Goal: Task Accomplishment & Management: Manage account settings

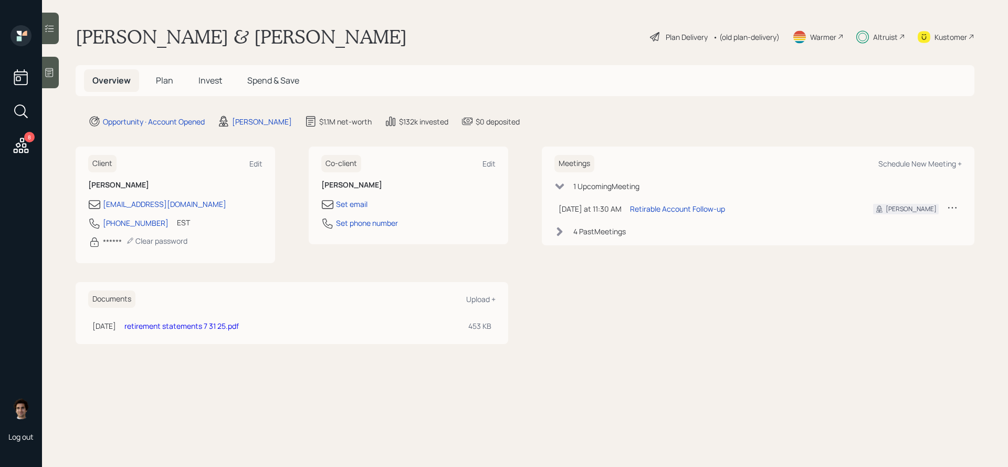
click at [860, 42] on 66 at bounding box center [863, 37] width 12 height 12
click at [171, 80] on span "Plan" at bounding box center [164, 81] width 17 height 12
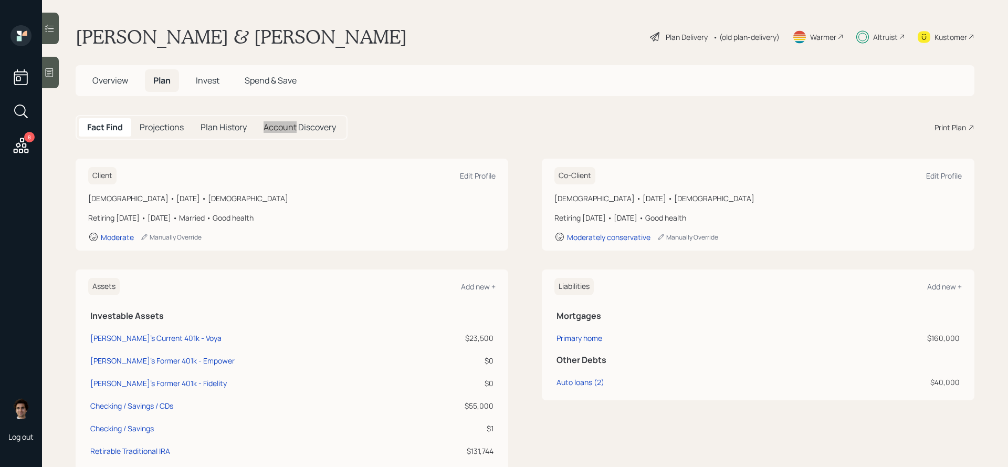
click at [581, 113] on main "[PERSON_NAME] & [PERSON_NAME] Plan Delivery • (old plan-delivery) Warmer Altrui…" at bounding box center [525, 233] width 966 height 467
click at [688, 38] on div "Plan Delivery" at bounding box center [687, 37] width 42 height 11
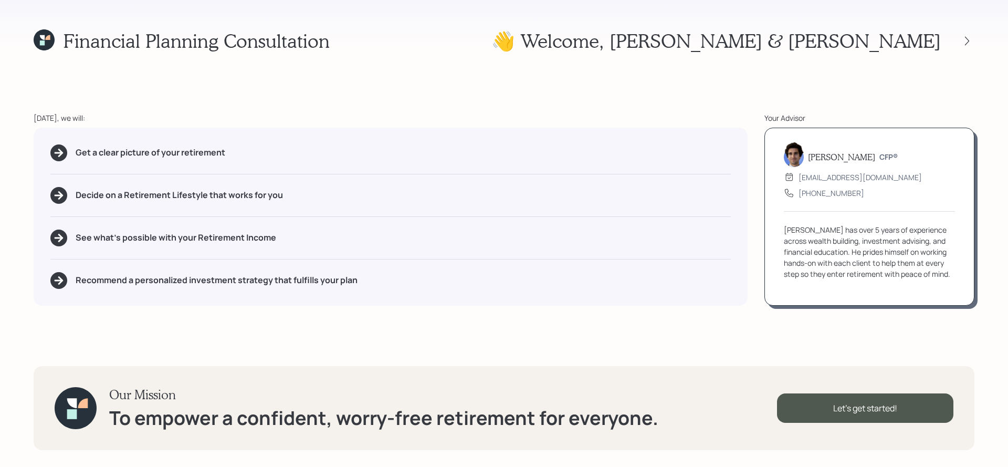
click at [53, 49] on icon at bounding box center [44, 39] width 21 height 21
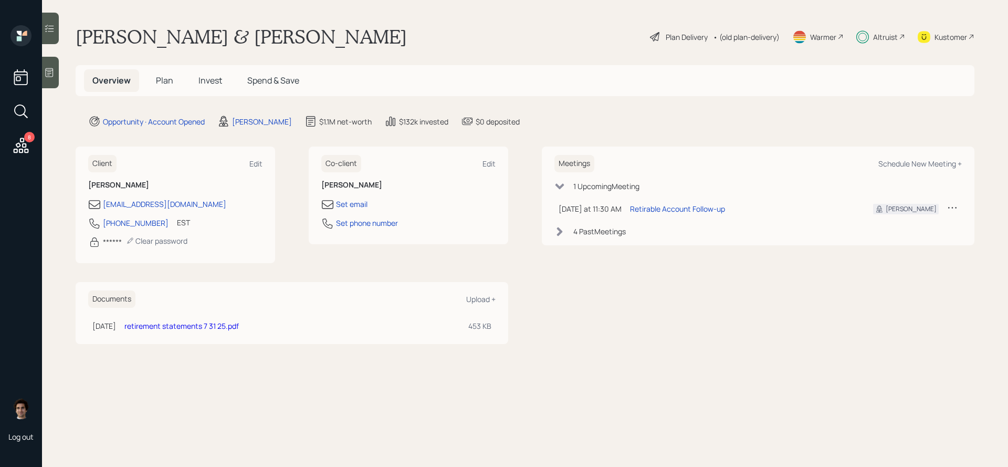
click at [945, 33] on div "Kustomer" at bounding box center [951, 37] width 33 height 11
click at [185, 70] on div "Overview Plan Invest Spend & Save" at bounding box center [196, 80] width 224 height 23
click at [171, 78] on span "Plan" at bounding box center [164, 81] width 17 height 12
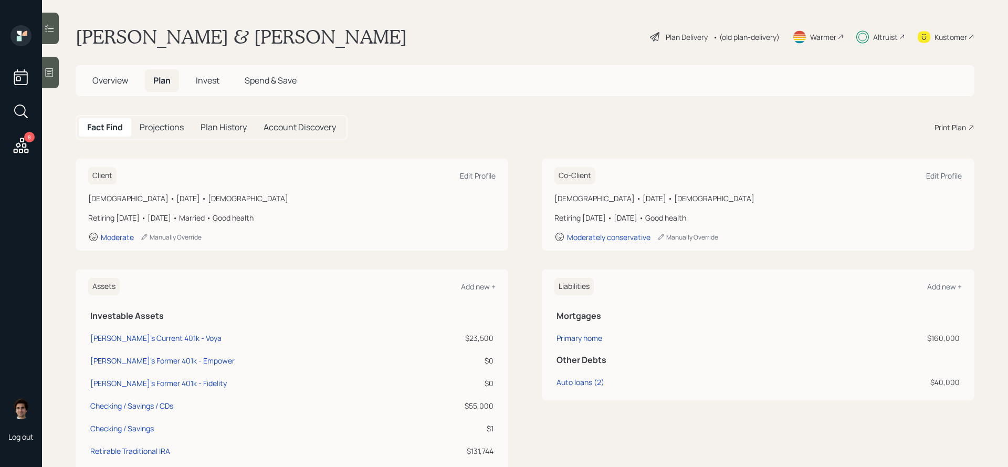
click at [687, 37] on div "Plan Delivery" at bounding box center [687, 37] width 42 height 11
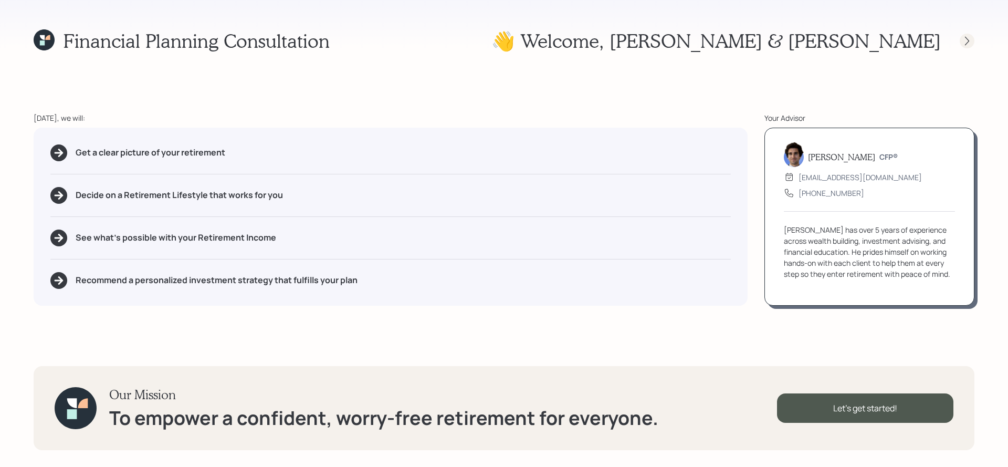
click at [961, 37] on div at bounding box center [967, 41] width 15 height 15
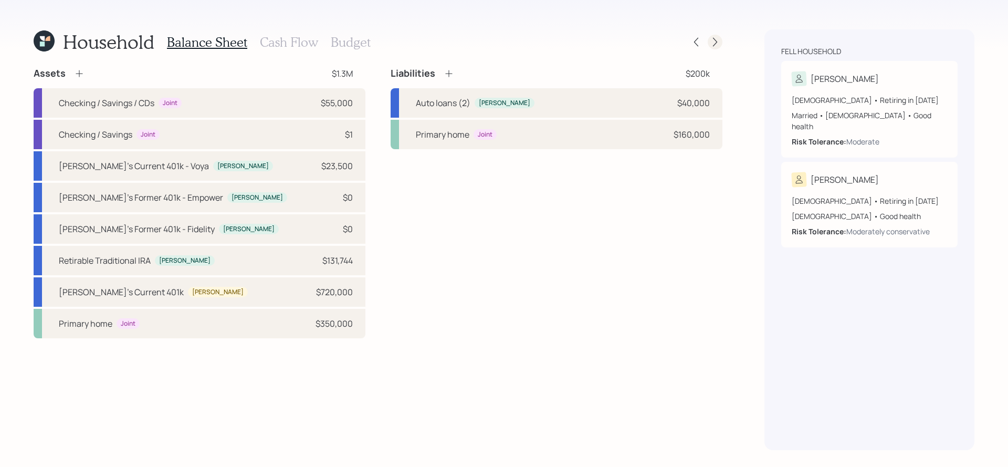
click at [715, 38] on icon at bounding box center [715, 42] width 11 height 11
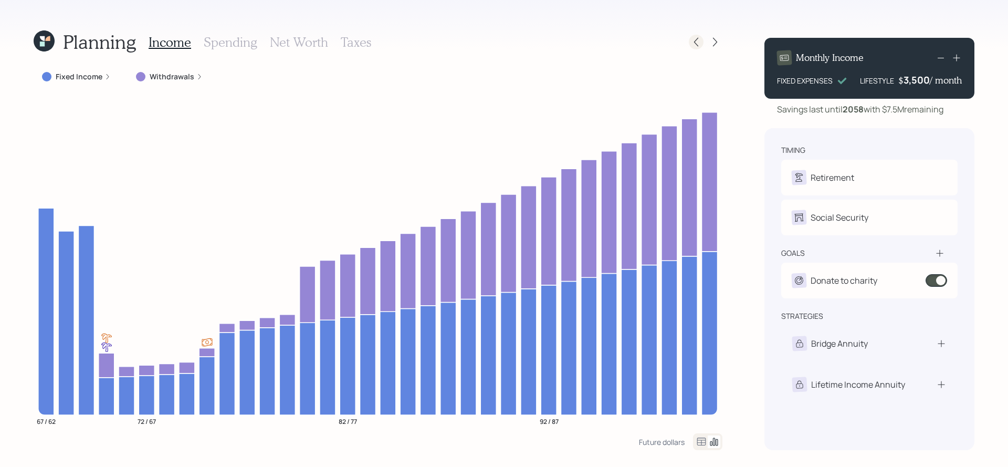
click at [701, 39] on icon at bounding box center [696, 42] width 11 height 11
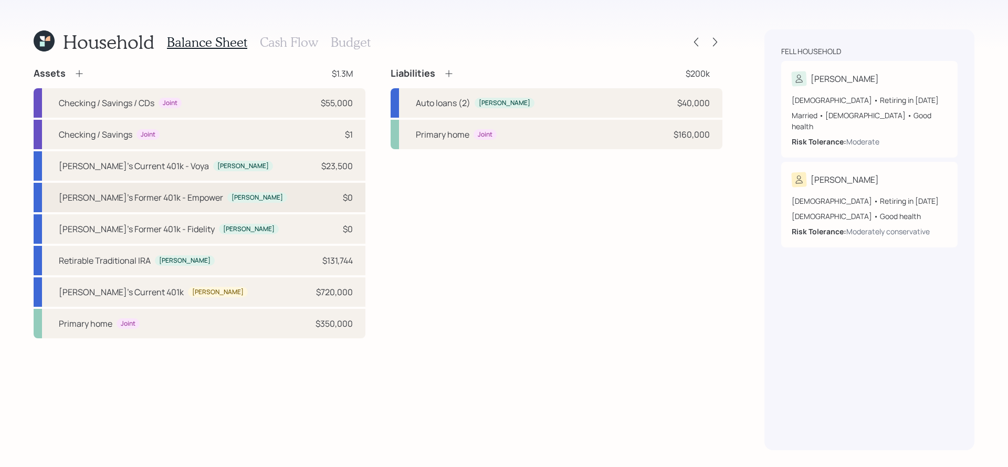
click at [209, 201] on div "[PERSON_NAME]'s Former 401k - Empower [PERSON_NAME] $0" at bounding box center [200, 197] width 332 height 29
select select "company_sponsored"
select select "balanced"
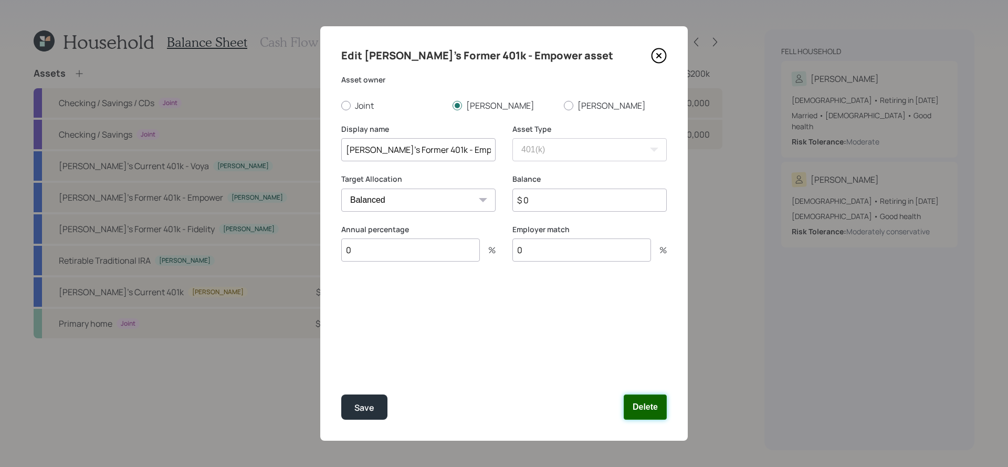
click at [639, 413] on button "Delete" at bounding box center [645, 406] width 43 height 25
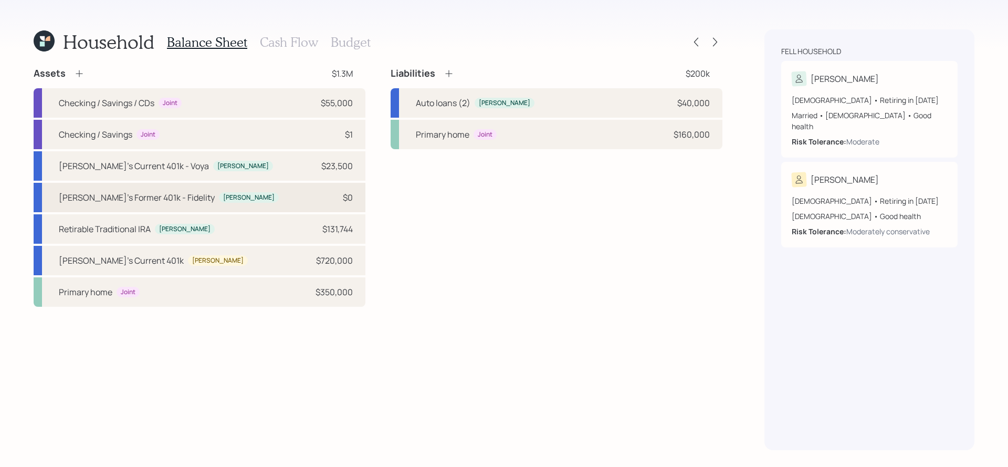
click at [312, 195] on div "[PERSON_NAME]'s Former 401k - Fidelity [PERSON_NAME] $0" at bounding box center [200, 197] width 332 height 29
select select "company_sponsored"
select select "balanced"
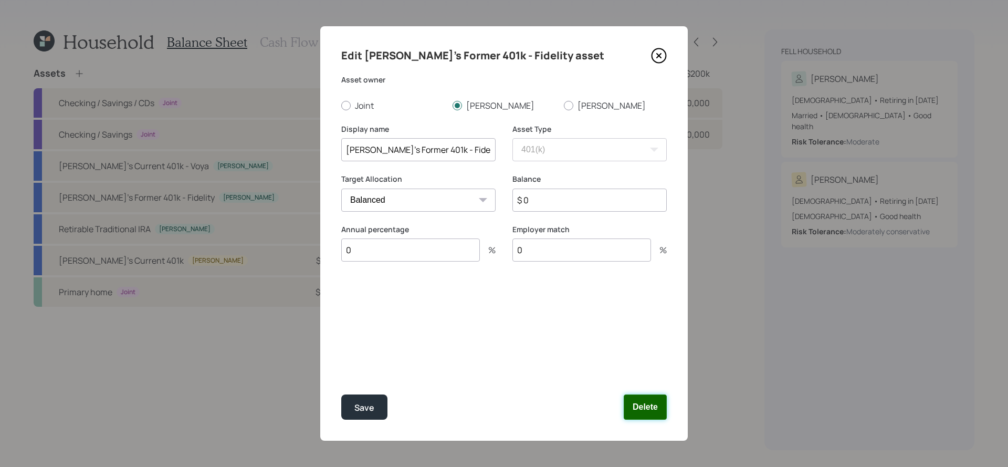
click at [656, 406] on button "Delete" at bounding box center [645, 406] width 43 height 25
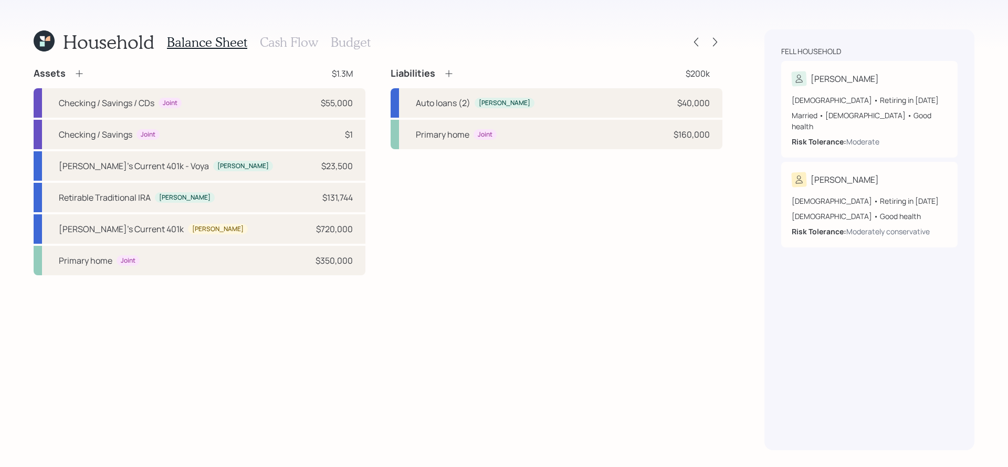
click at [721, 56] on div "Household Balance Sheet Cash Flow Budget Assets $1.3M Checking / Savings / CDs …" at bounding box center [378, 239] width 689 height 421
click at [720, 48] on div at bounding box center [706, 42] width 34 height 15
click at [720, 46] on icon at bounding box center [715, 42] width 11 height 11
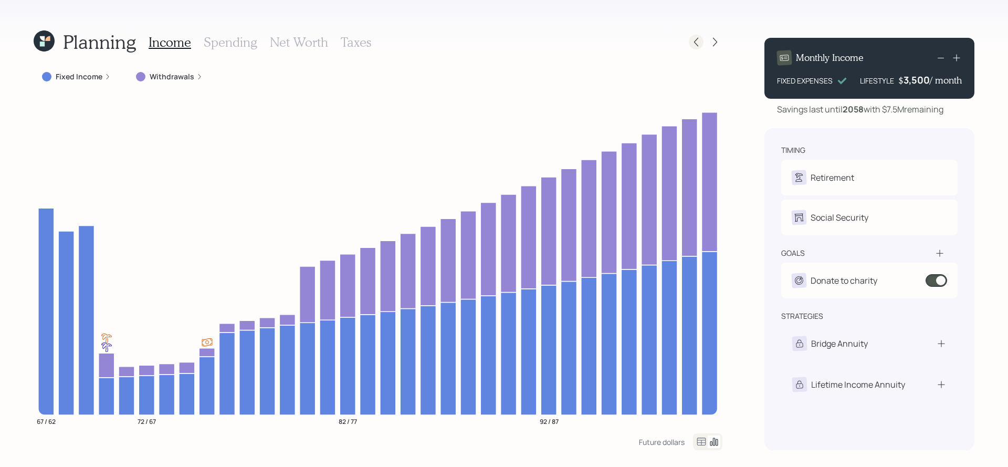
click at [690, 44] on div at bounding box center [696, 42] width 15 height 15
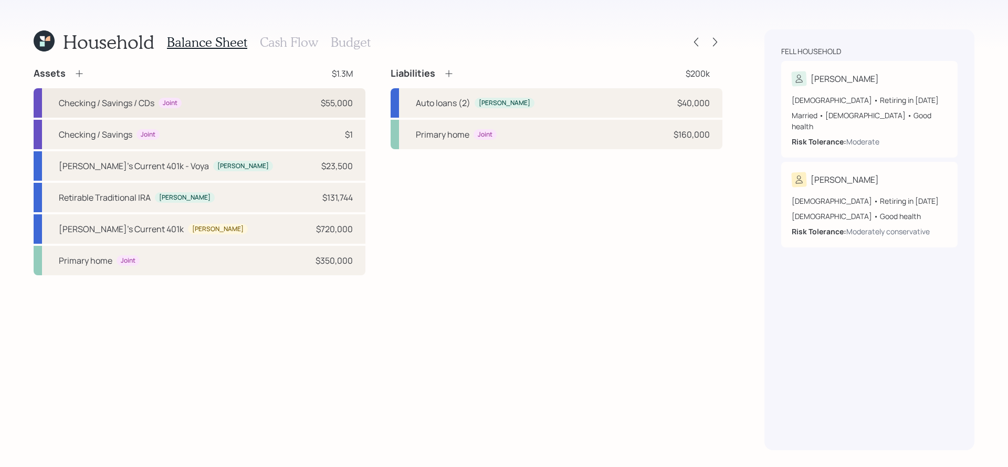
click at [224, 108] on div "Checking / Savings / CDs Joint $55,000" at bounding box center [200, 102] width 332 height 29
select select "emergency_fund"
click at [300, 175] on div "[PERSON_NAME]'s Current 401k - [PERSON_NAME] $23,500" at bounding box center [200, 165] width 332 height 29
select select "company_sponsored"
select select "balanced"
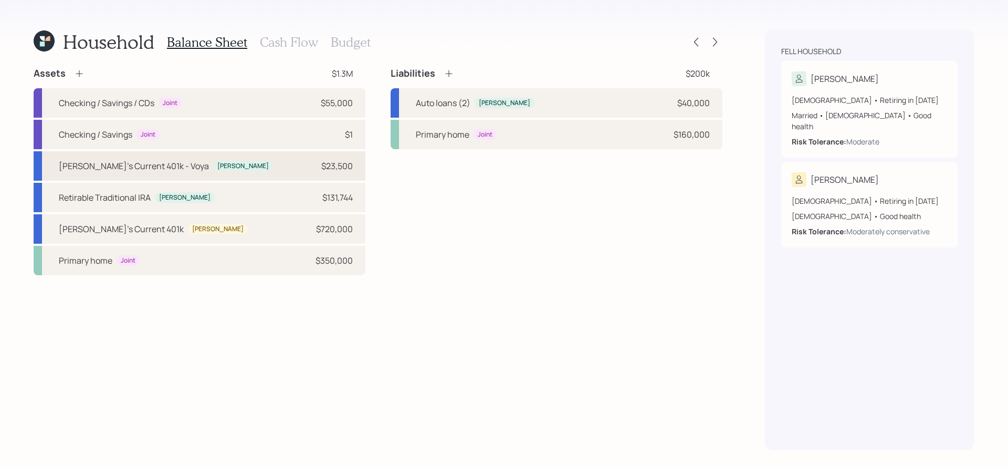
click at [296, 171] on div "[PERSON_NAME]'s Current 401k - [PERSON_NAME] $23,500" at bounding box center [200, 165] width 332 height 29
select select "company_sponsored"
select select "balanced"
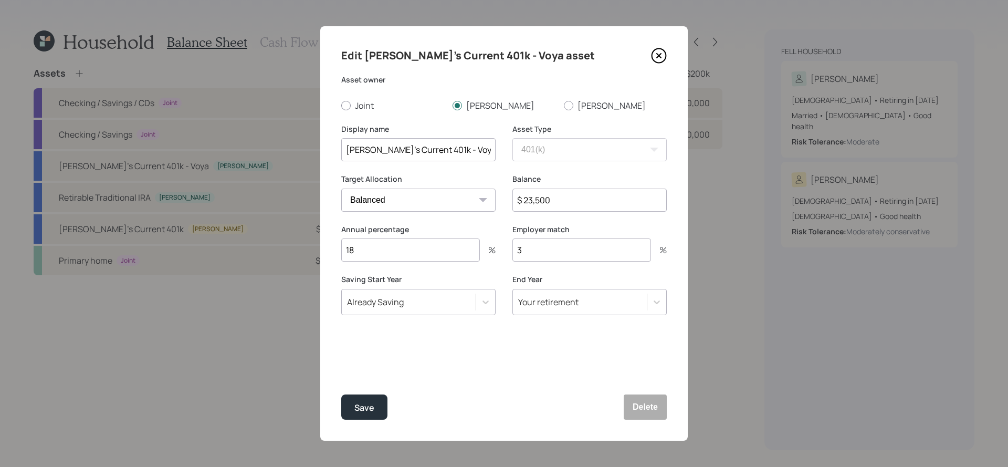
click at [656, 51] on icon at bounding box center [659, 56] width 16 height 16
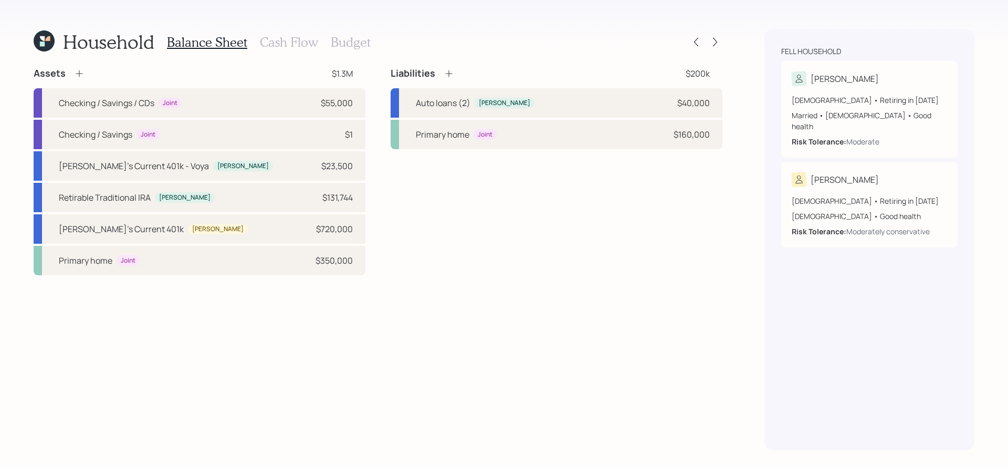
click at [343, 45] on h3 "Budget" at bounding box center [351, 42] width 40 height 15
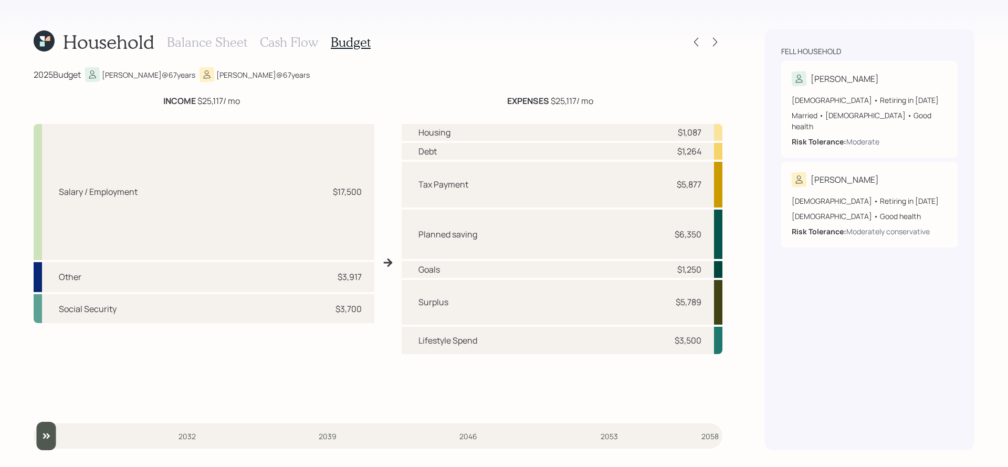
click at [278, 39] on h3 "Cash Flow" at bounding box center [289, 42] width 58 height 15
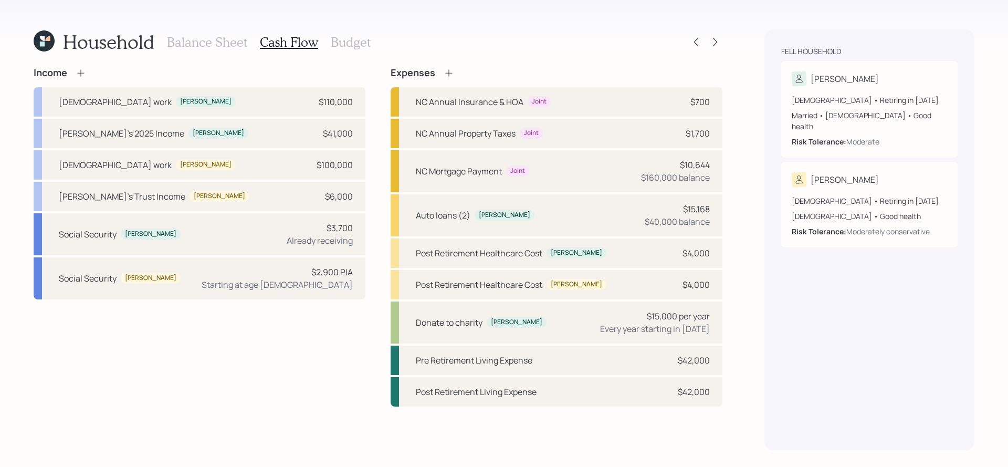
click at [364, 46] on h3 "Budget" at bounding box center [351, 42] width 40 height 15
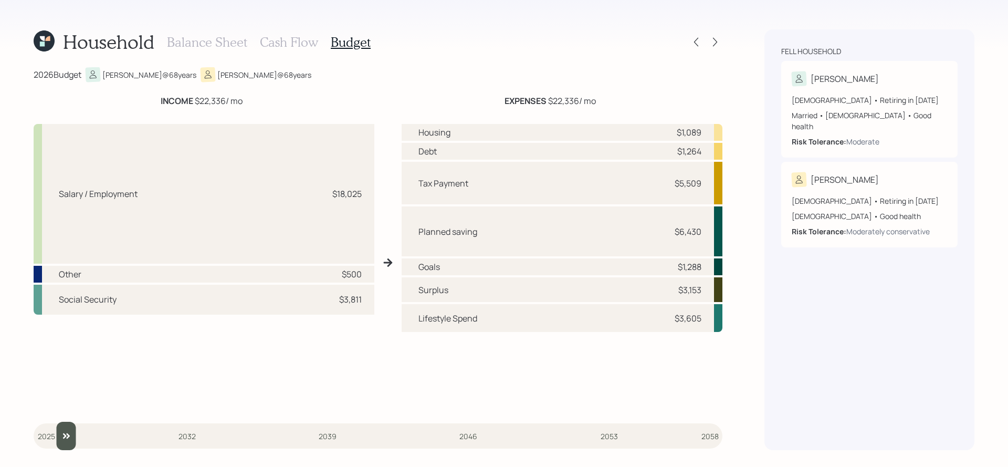
drag, startPoint x: 48, startPoint y: 439, endPoint x: 61, endPoint y: 439, distance: 13.7
type input "2026"
click at [61, 439] on input "slider" at bounding box center [378, 436] width 689 height 28
click at [290, 46] on h3 "Cash Flow" at bounding box center [289, 42] width 58 height 15
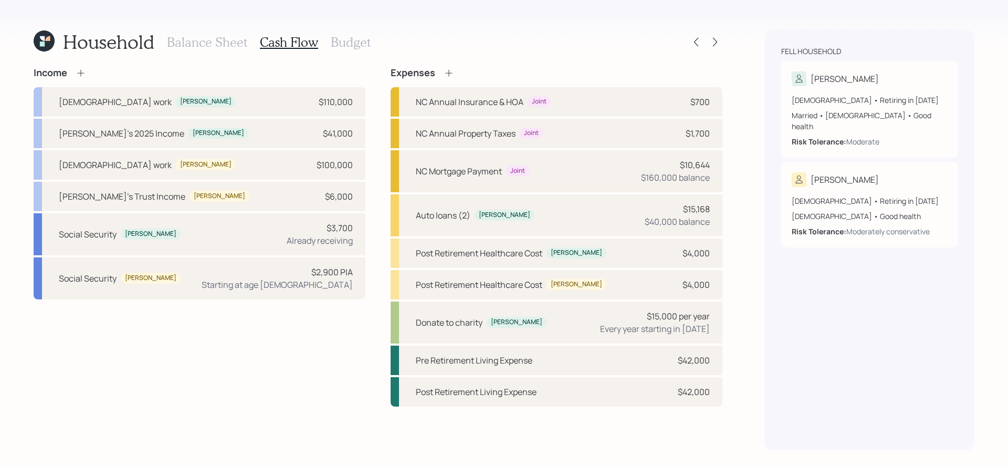
click at [352, 32] on div "Balance Sheet Cash Flow Budget" at bounding box center [269, 41] width 204 height 25
click at [352, 51] on div "Balance Sheet Cash Flow Budget" at bounding box center [269, 41] width 204 height 25
click at [352, 46] on h3 "Budget" at bounding box center [351, 42] width 40 height 15
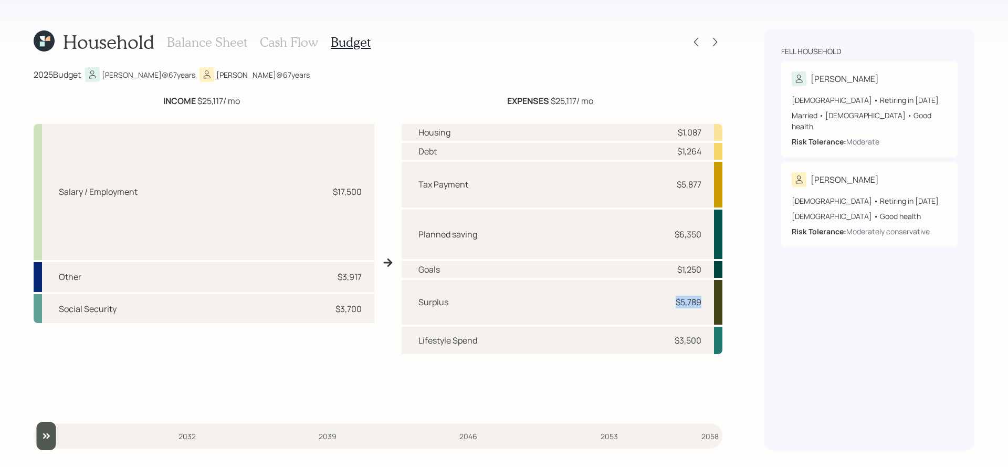
drag, startPoint x: 705, startPoint y: 304, endPoint x: 671, endPoint y: 297, distance: 33.8
click at [671, 297] on div "Surplus $5,789" at bounding box center [562, 302] width 321 height 45
click at [283, 46] on h3 "Cash Flow" at bounding box center [289, 42] width 58 height 15
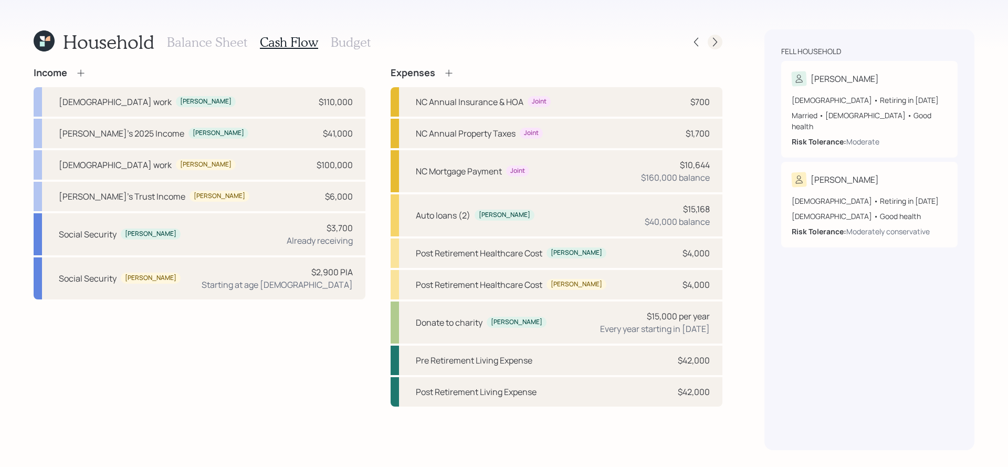
click at [716, 42] on icon at bounding box center [715, 42] width 11 height 11
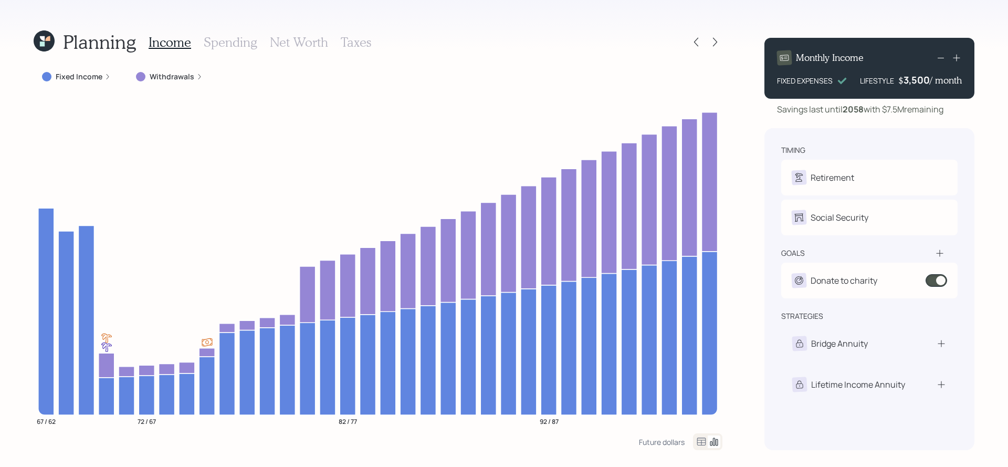
click at [104, 78] on icon at bounding box center [107, 77] width 6 height 6
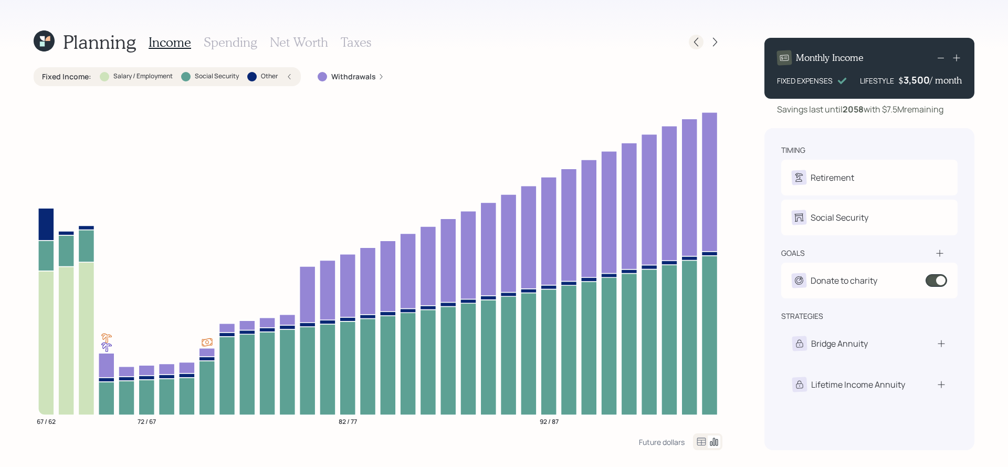
click at [698, 46] on icon at bounding box center [696, 42] width 11 height 11
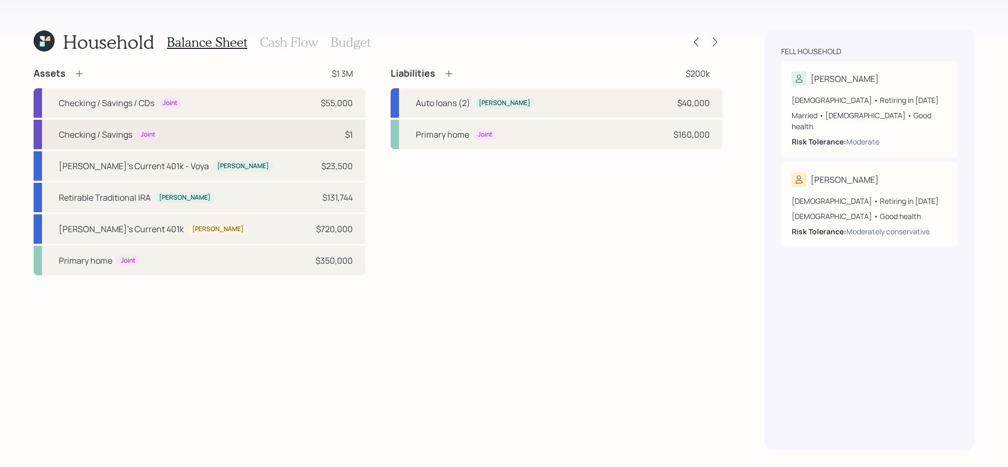
click at [316, 136] on div "Checking / Savings Joint $1" at bounding box center [200, 134] width 332 height 29
select select "cash"
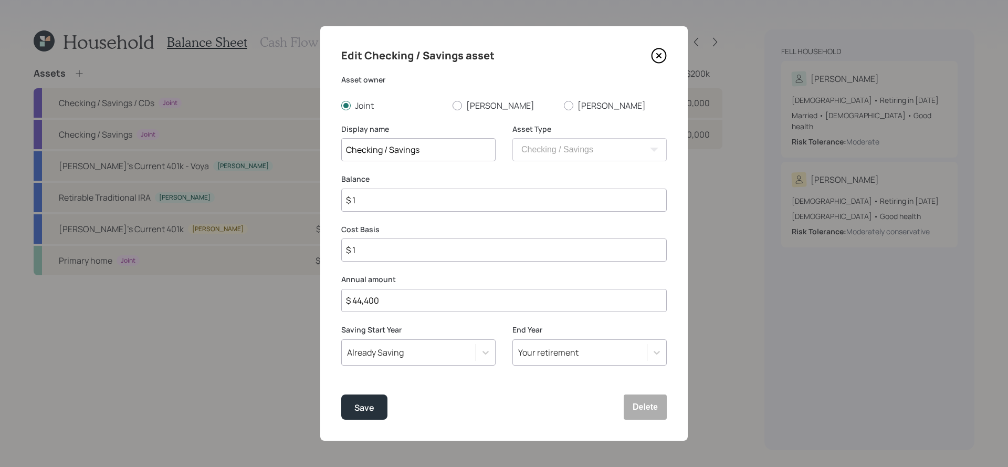
click at [661, 59] on icon at bounding box center [659, 56] width 16 height 16
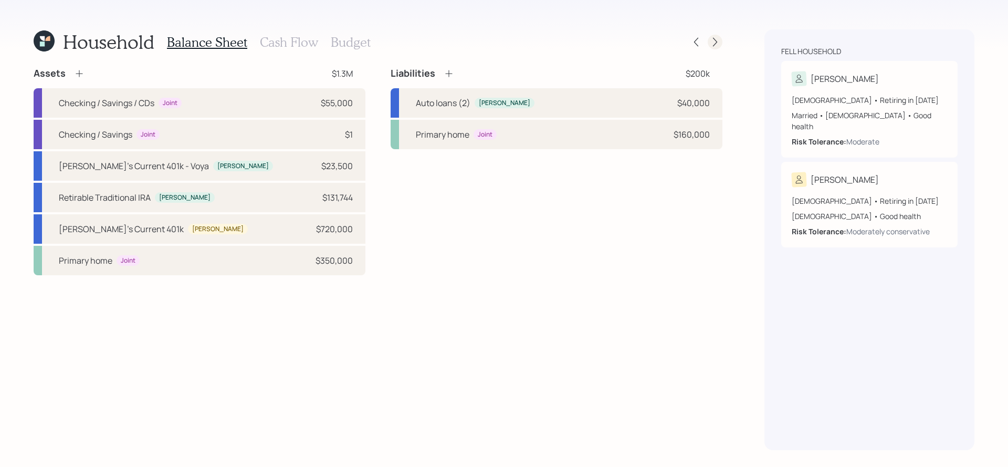
click at [717, 41] on icon at bounding box center [715, 42] width 11 height 11
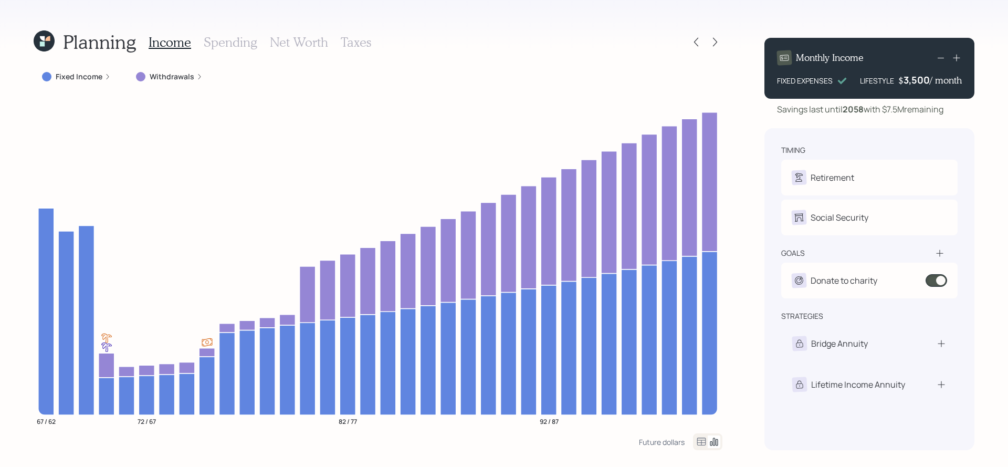
click at [220, 43] on h3 "Spending" at bounding box center [231, 42] width 54 height 15
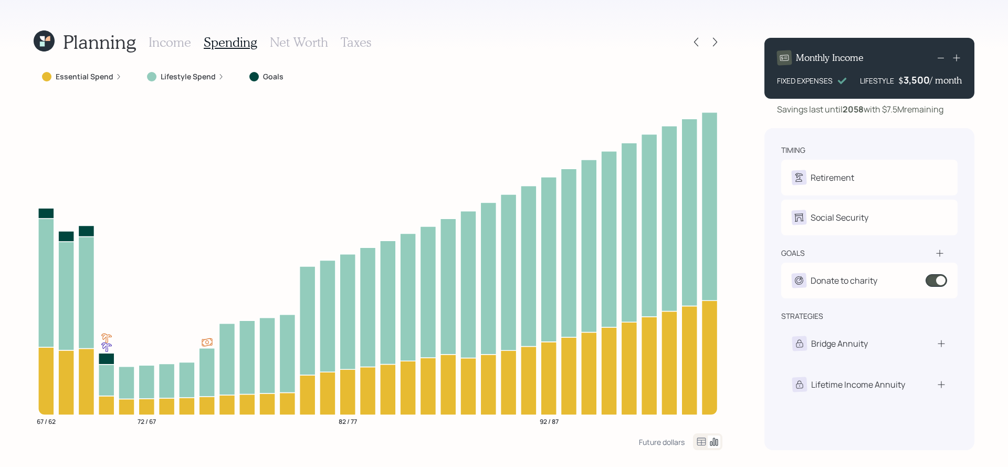
click at [706, 443] on icon at bounding box center [701, 441] width 13 height 13
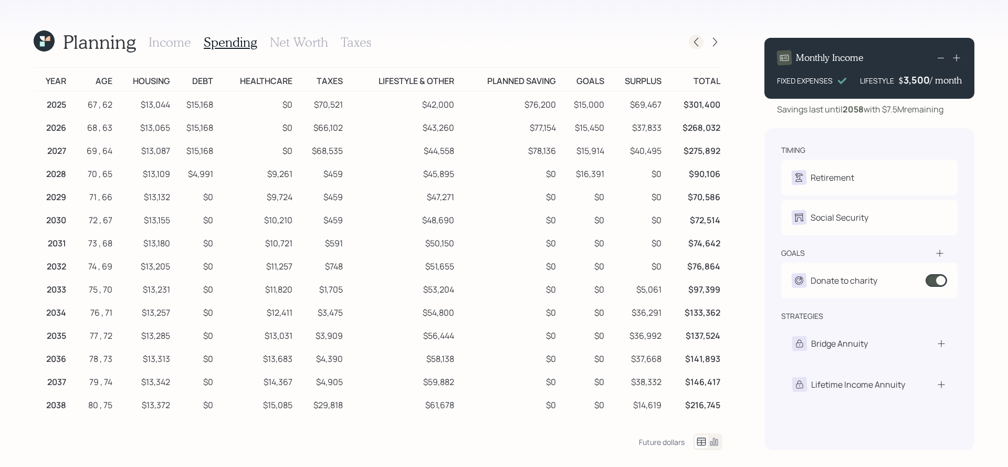
click at [694, 38] on icon at bounding box center [696, 42] width 11 height 11
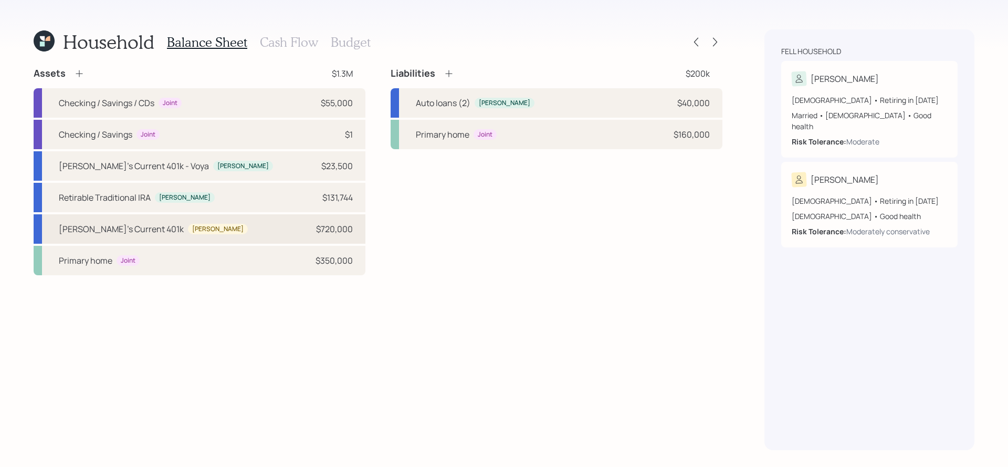
click at [113, 237] on div "[PERSON_NAME]'s Current 401k [PERSON_NAME] $720,000" at bounding box center [200, 228] width 332 height 29
select select "company_sponsored"
select select "balanced"
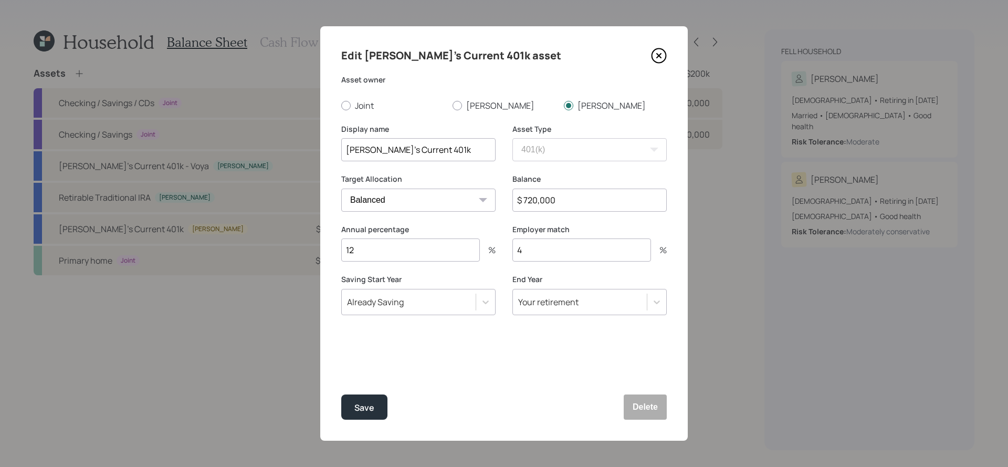
click at [663, 49] on icon at bounding box center [659, 56] width 14 height 14
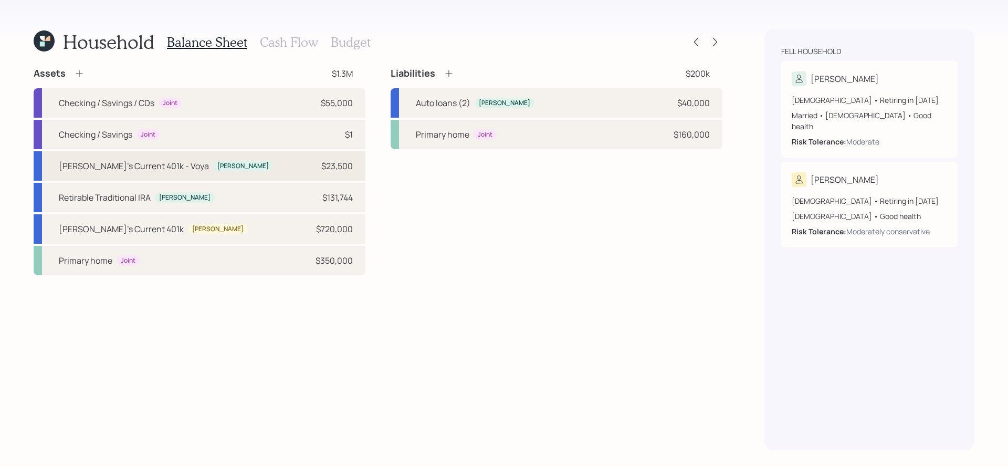
click at [105, 169] on div "[PERSON_NAME]'s Current 401k - Voya" at bounding box center [134, 166] width 150 height 13
select select "company_sponsored"
select select "balanced"
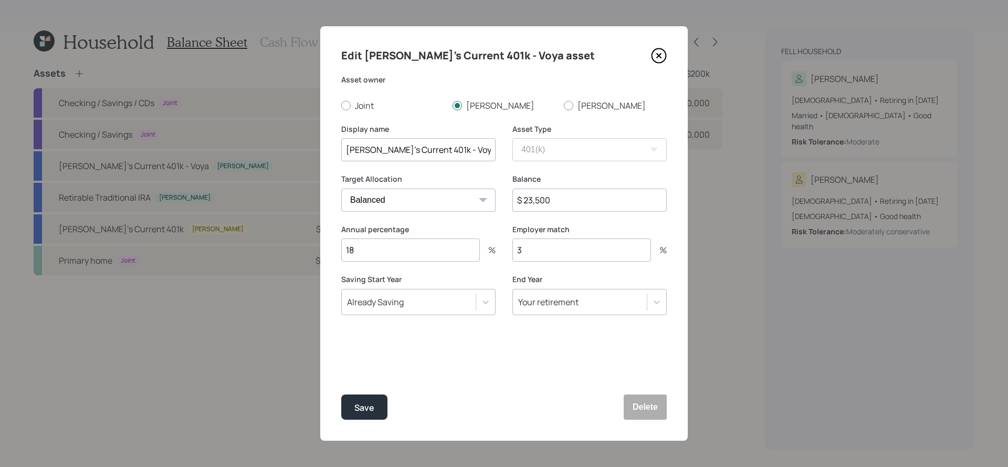
click at [658, 48] on icon at bounding box center [659, 56] width 16 height 16
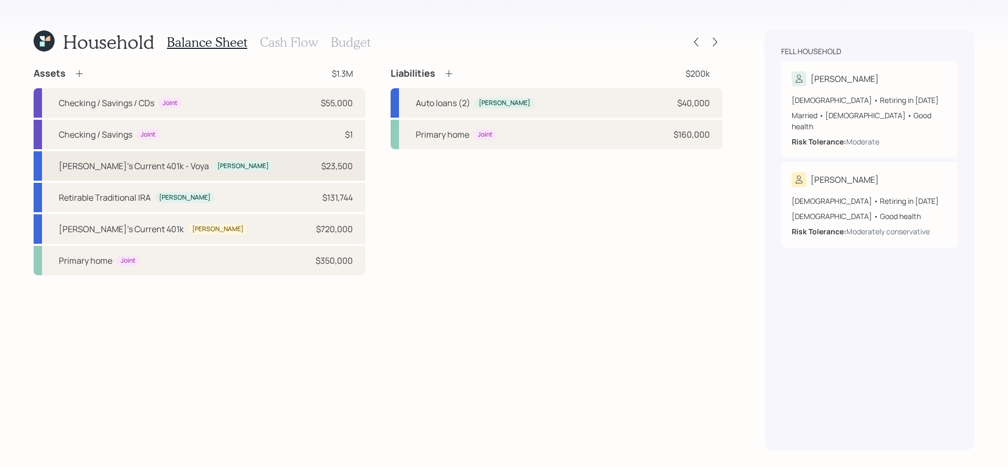
click at [231, 154] on div "[PERSON_NAME]'s Current 401k - [PERSON_NAME] $23,500" at bounding box center [200, 165] width 332 height 29
select select "company_sponsored"
select select "balanced"
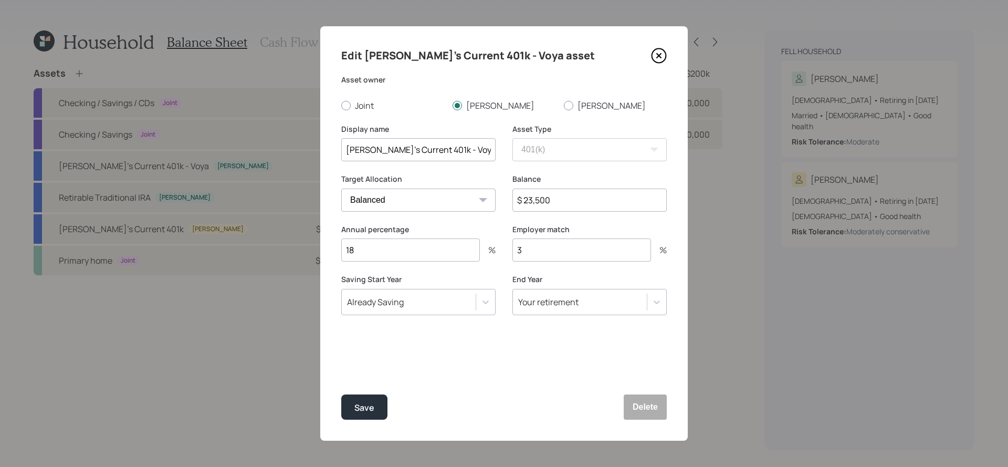
click at [653, 59] on icon at bounding box center [659, 56] width 14 height 14
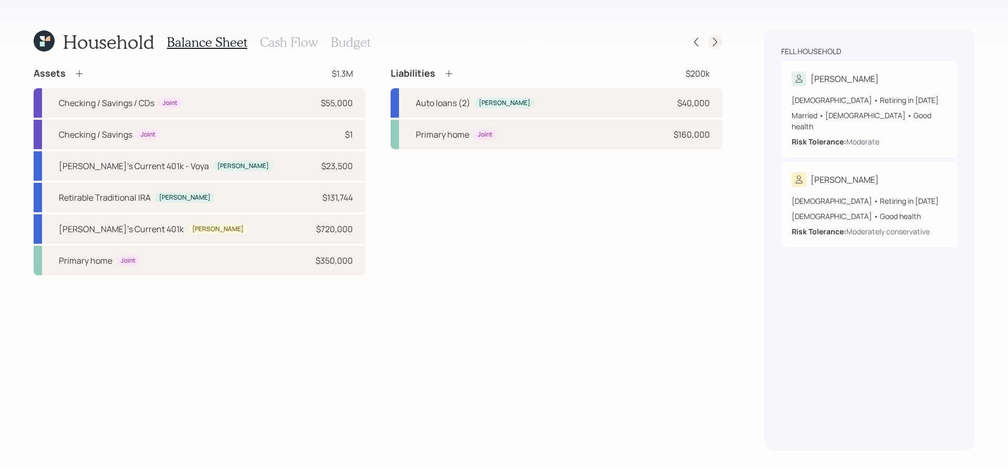
click at [717, 46] on icon at bounding box center [715, 42] width 11 height 11
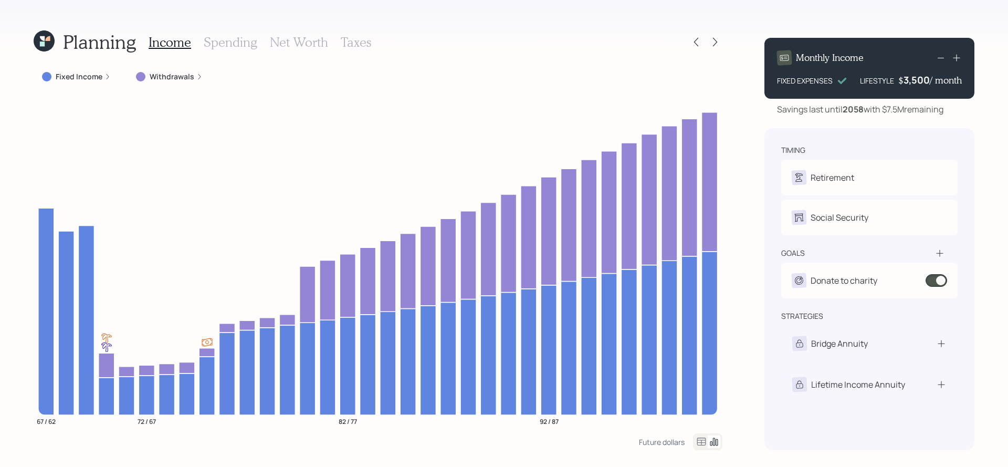
click at [232, 44] on h3 "Spending" at bounding box center [231, 42] width 54 height 15
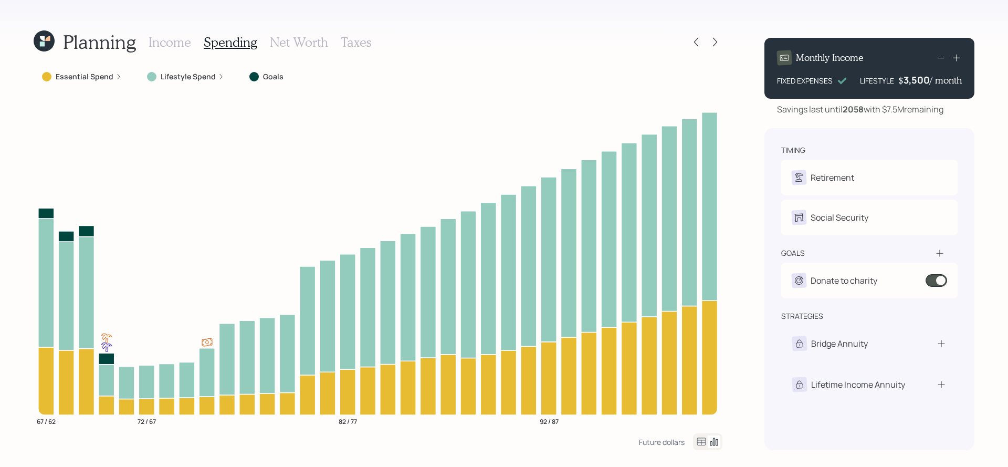
click at [195, 48] on div "Income Spending Net Worth Taxes" at bounding box center [260, 41] width 223 height 25
click at [180, 49] on h3 "Income" at bounding box center [170, 42] width 43 height 15
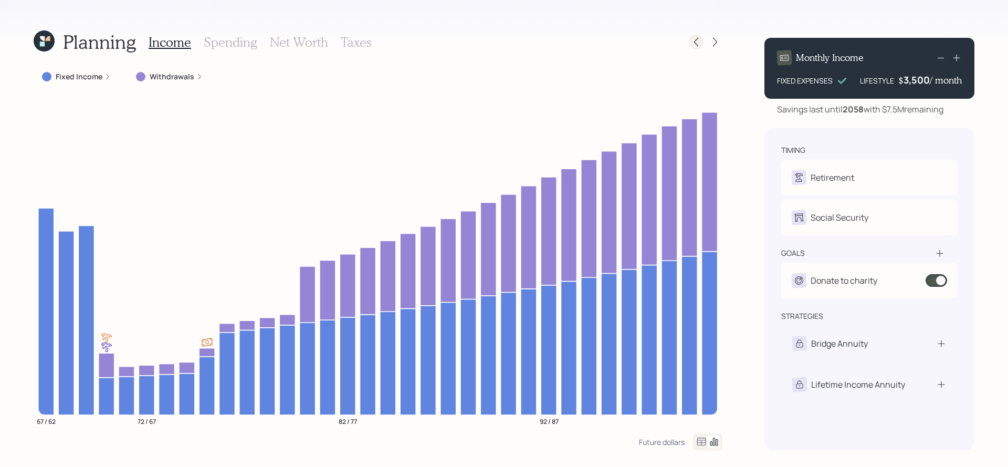
click at [697, 46] on icon at bounding box center [696, 42] width 11 height 11
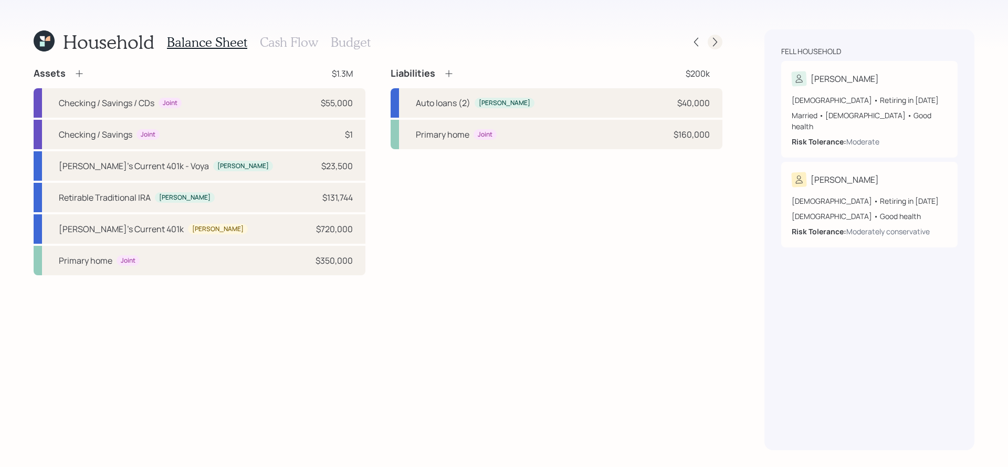
click at [715, 43] on icon at bounding box center [715, 42] width 11 height 11
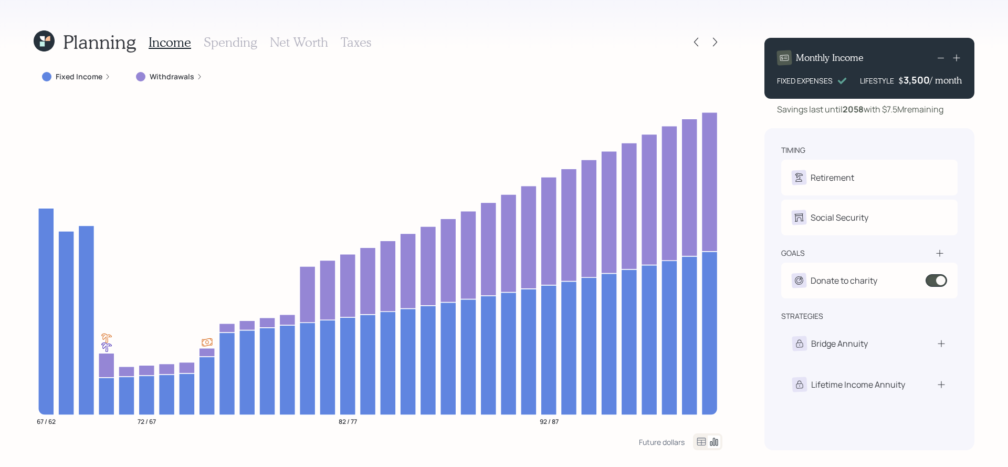
click at [223, 40] on h3 "Spending" at bounding box center [231, 42] width 54 height 15
